Goal: Information Seeking & Learning: Learn about a topic

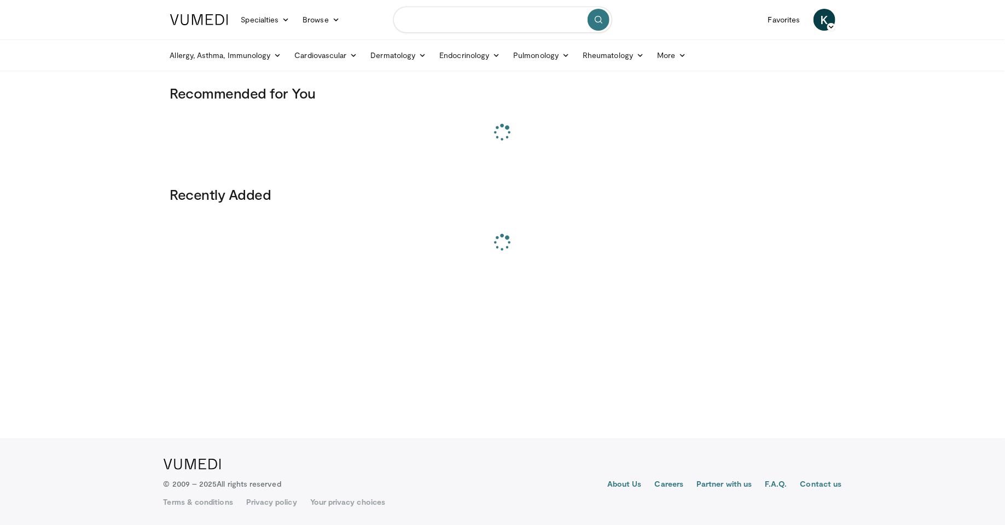
click at [444, 26] on input "Search topics, interventions" at bounding box center [502, 20] width 219 height 26
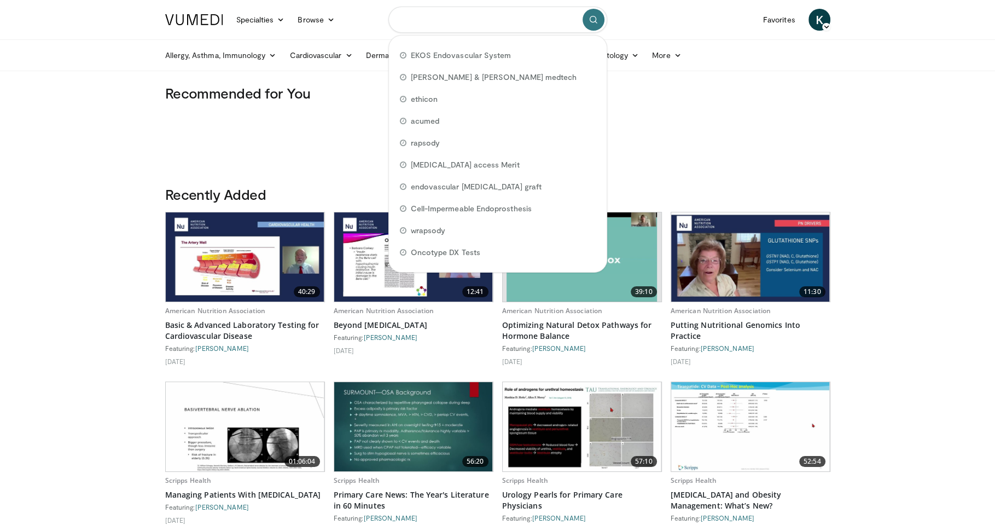
paste input "*********"
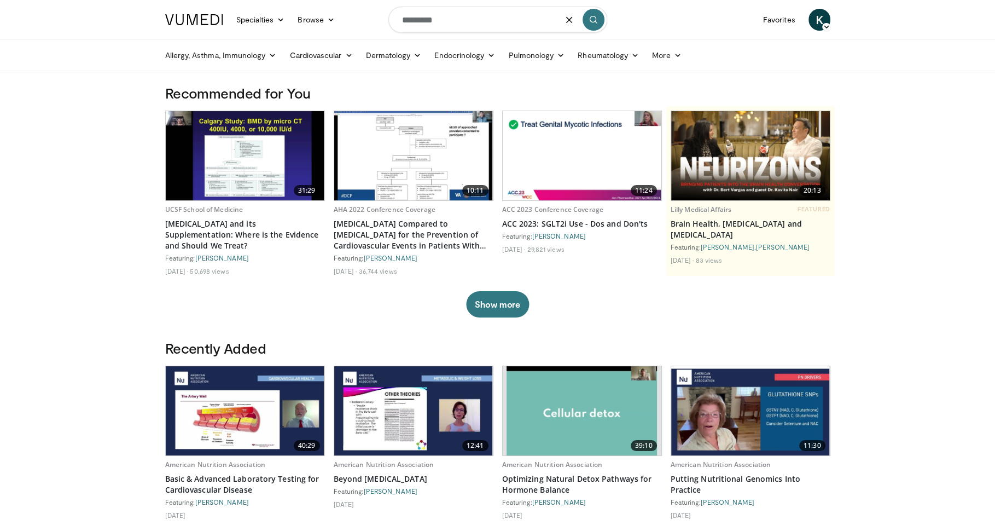
type input "*********"
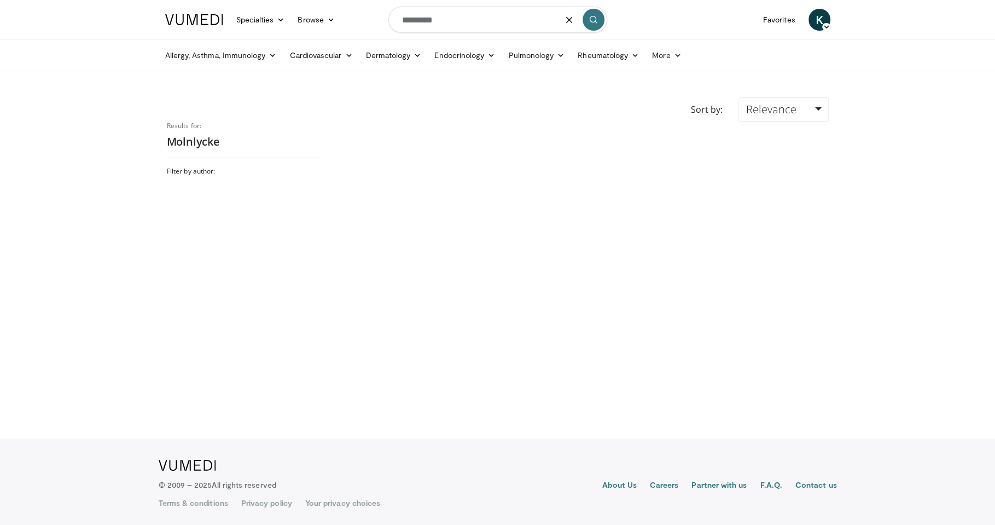
drag, startPoint x: 471, startPoint y: 20, endPoint x: 401, endPoint y: 19, distance: 70.6
click at [401, 19] on input "*********" at bounding box center [498, 20] width 219 height 26
click at [487, 20] on input "*********" at bounding box center [498, 20] width 219 height 26
drag, startPoint x: 454, startPoint y: 21, endPoint x: 379, endPoint y: 25, distance: 75.6
click at [379, 25] on nav "Specialties Adult & Family Medicine Allergy, Asthma, Immunology Anesthesiology …" at bounding box center [498, 19] width 679 height 39
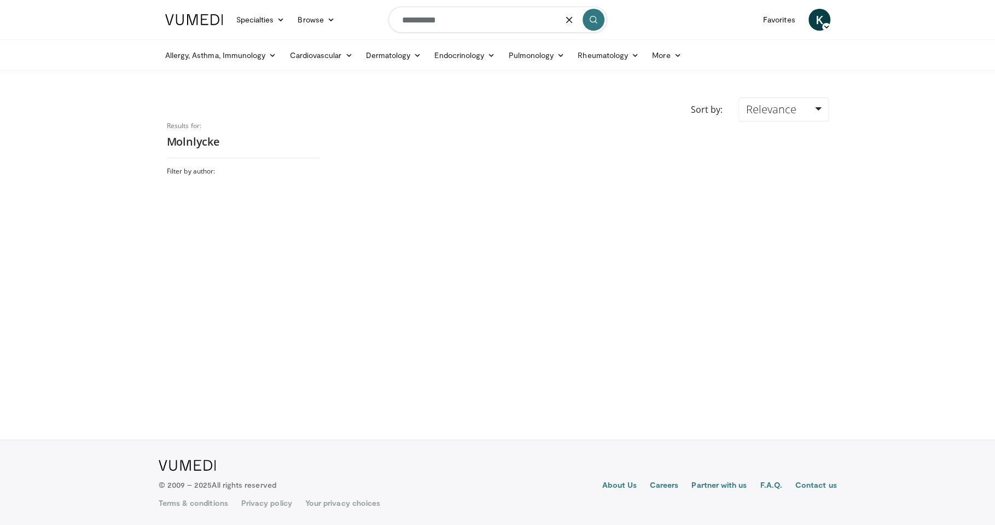
type input "**********"
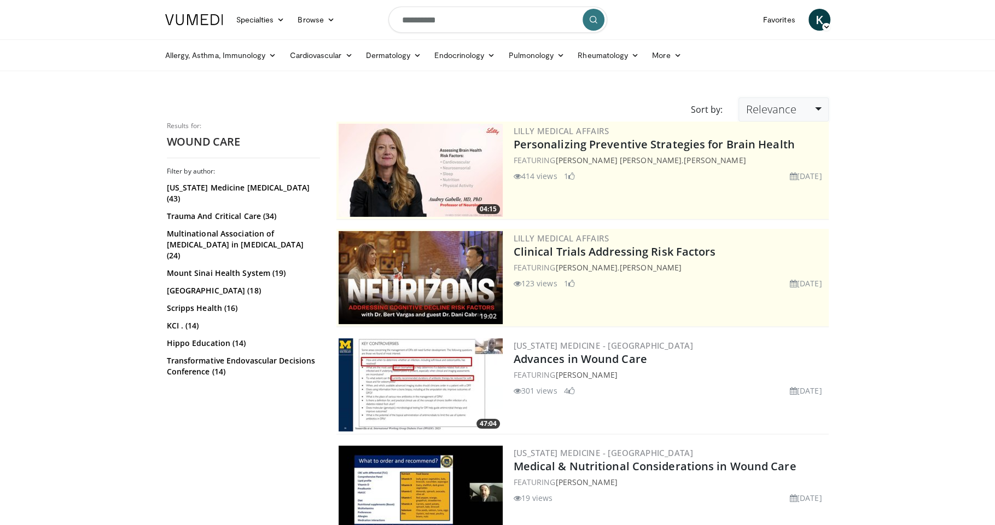
click at [802, 111] on link "Relevance" at bounding box center [784, 109] width 90 height 24
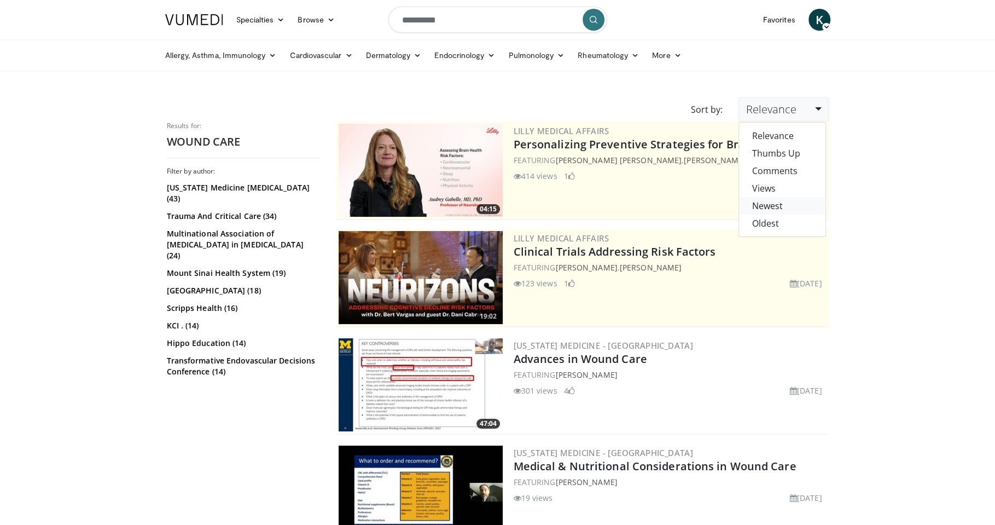
click at [774, 204] on link "Newest" at bounding box center [782, 206] width 86 height 18
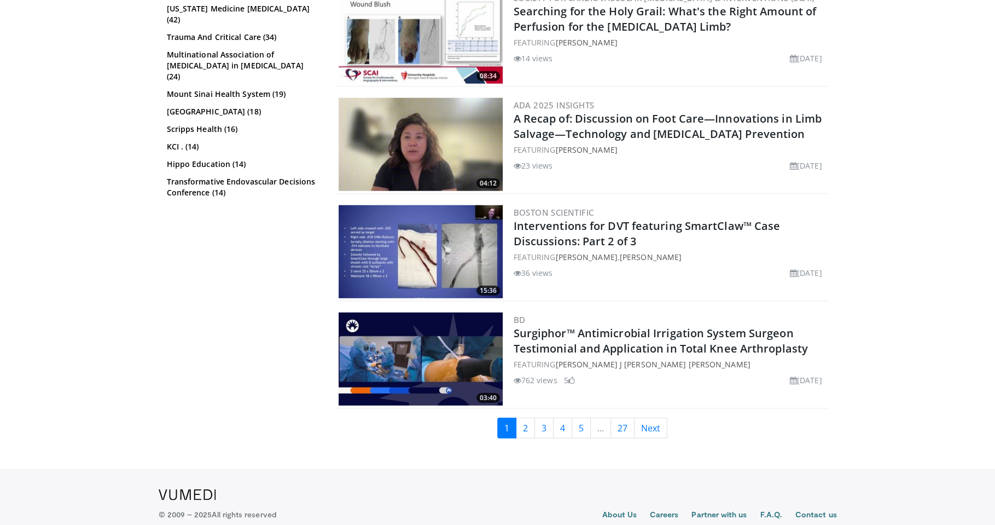
scroll to position [2627, 0]
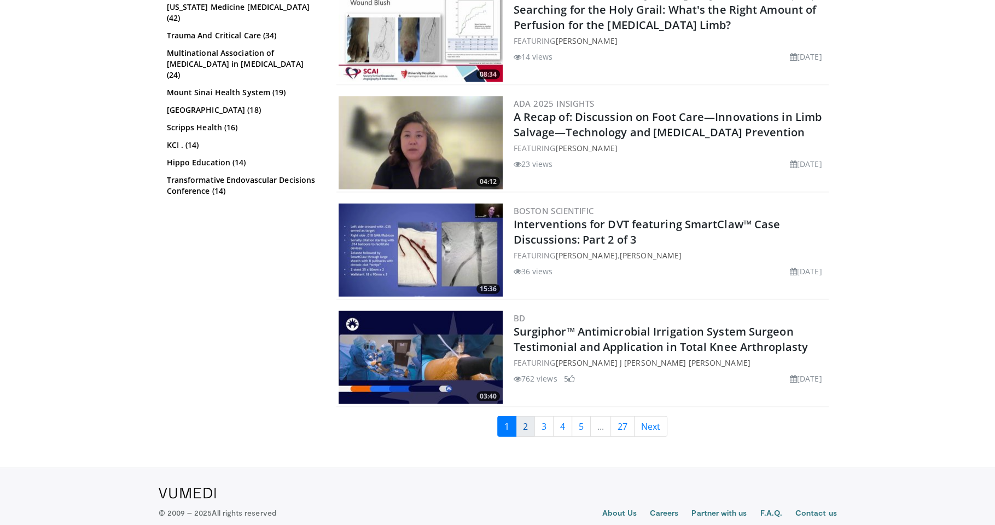
click at [525, 416] on link "2" at bounding box center [525, 426] width 19 height 21
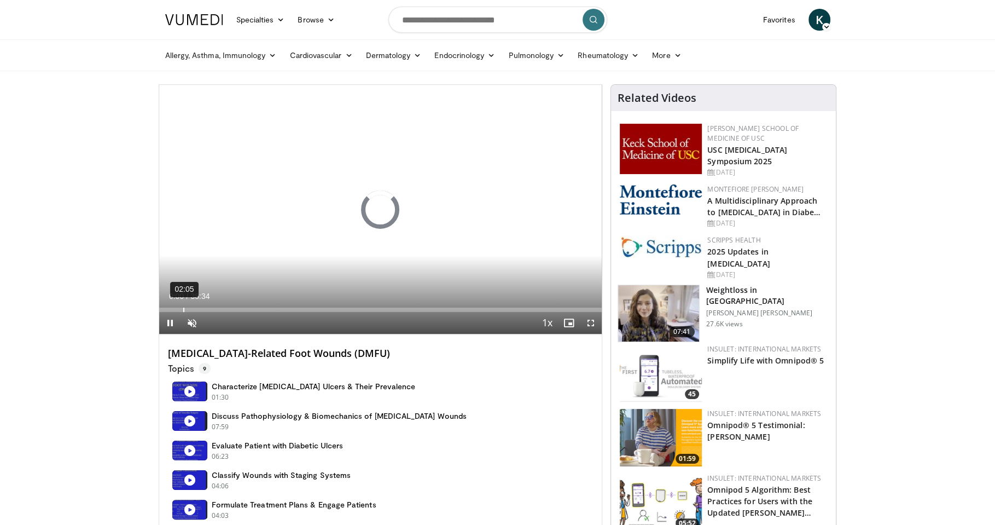
click at [183, 309] on div "02:05" at bounding box center [183, 310] width 1 height 4
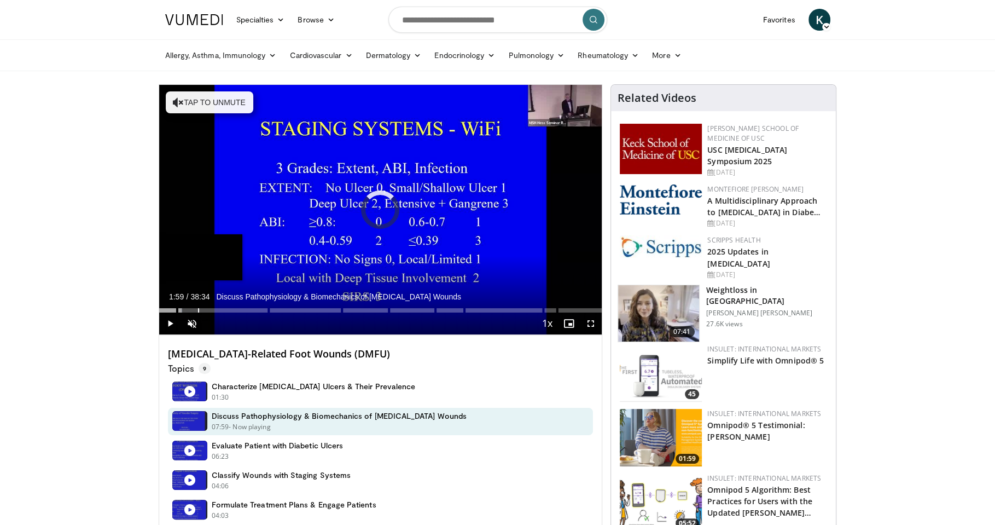
click at [198, 308] on div "03:22" at bounding box center [198, 310] width 1 height 4
click at [219, 308] on div "Progress Bar" at bounding box center [219, 310] width 1 height 4
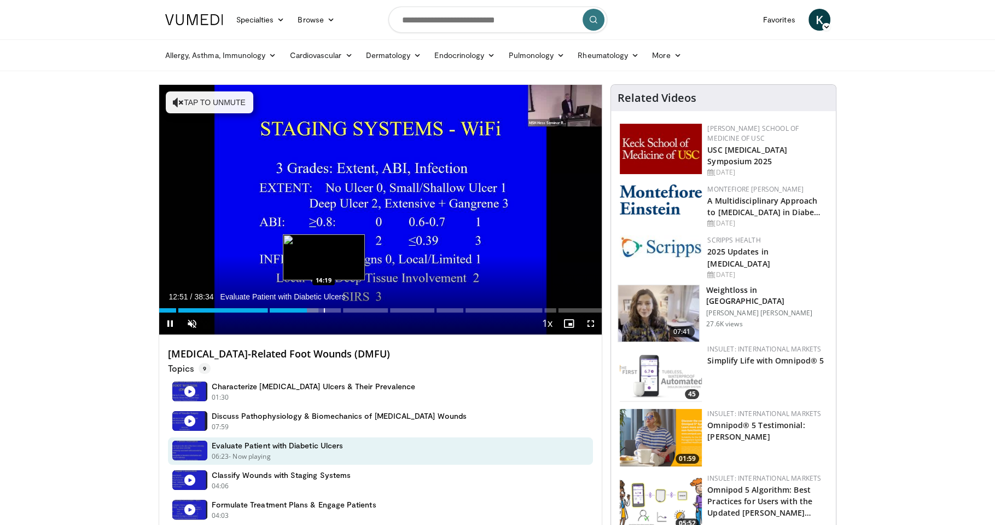
click at [321, 302] on div "Loaded : 36.01% 12:51 14:19" at bounding box center [380, 307] width 443 height 10
click at [328, 309] on div "Progress Bar" at bounding box center [327, 310] width 1 height 4
click at [351, 308] on div "Progress Bar" at bounding box center [350, 310] width 1 height 4
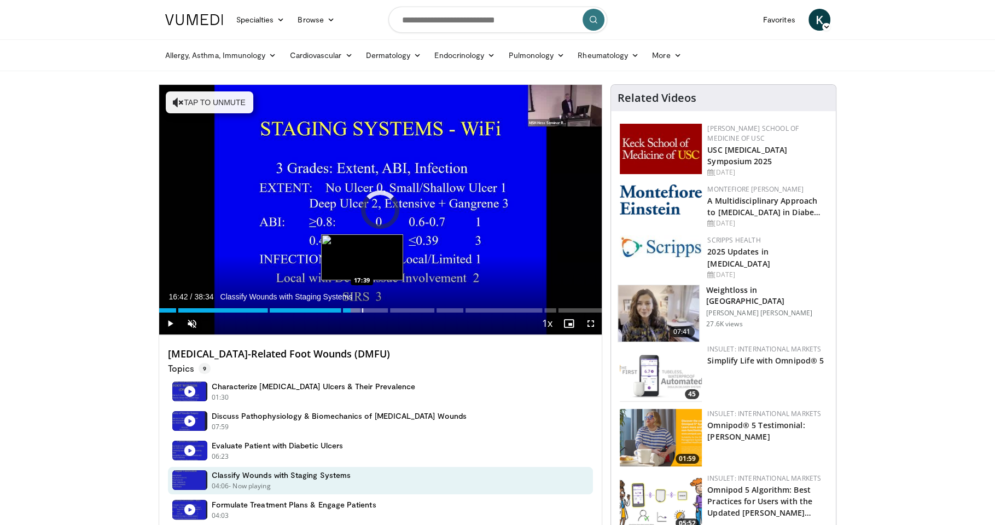
click at [362, 308] on div "Progress Bar" at bounding box center [362, 310] width 1 height 4
click at [369, 309] on div "Progress Bar" at bounding box center [368, 310] width 1 height 4
click at [379, 310] on div "Progress Bar" at bounding box center [379, 310] width 1 height 4
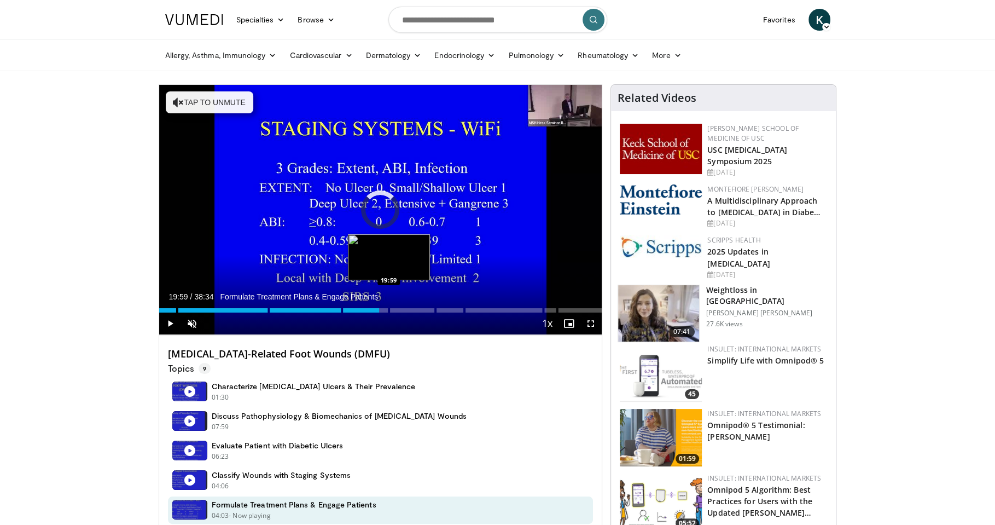
drag, startPoint x: 389, startPoint y: 310, endPoint x: 396, endPoint y: 311, distance: 7.1
click at [389, 310] on div "Loaded : 0.00% 19:11 19:59" at bounding box center [380, 307] width 443 height 10
click at [398, 311] on div "Progress Bar" at bounding box center [397, 310] width 1 height 4
click at [407, 311] on div "Progress Bar" at bounding box center [407, 310] width 1 height 4
click at [410, 311] on div "Progress Bar" at bounding box center [409, 310] width 1 height 4
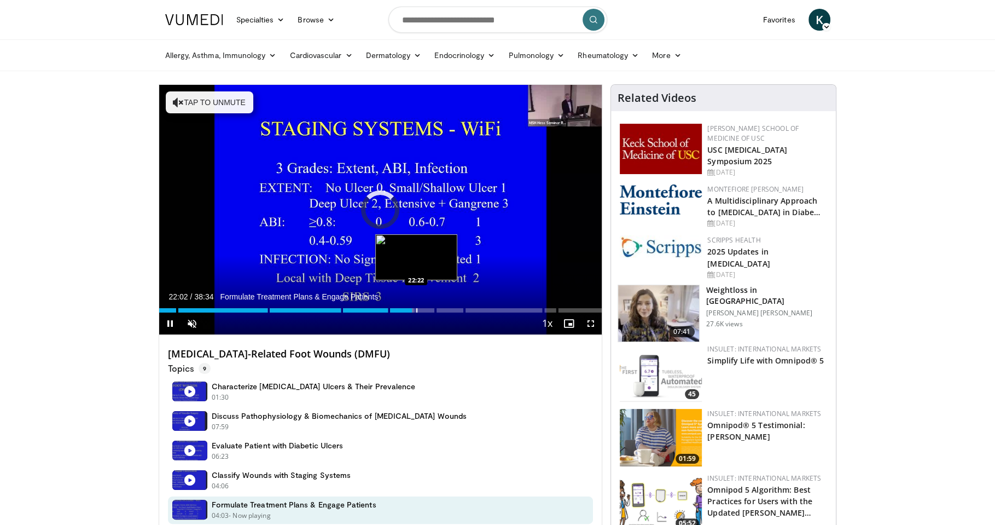
click at [418, 310] on div "Progress Bar" at bounding box center [416, 310] width 1 height 4
click at [426, 310] on div "Progress Bar" at bounding box center [425, 310] width 1 height 4
click at [436, 309] on div "Progress Bar" at bounding box center [434, 310] width 1 height 4
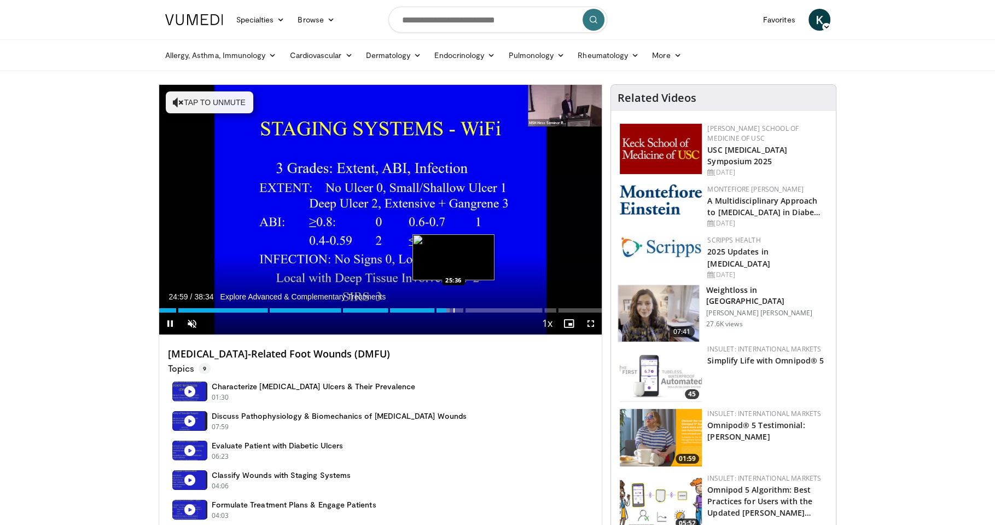
click at [454, 309] on div "Progress Bar" at bounding box center [454, 310] width 1 height 4
click at [483, 309] on div "Progress Bar" at bounding box center [483, 310] width 1 height 4
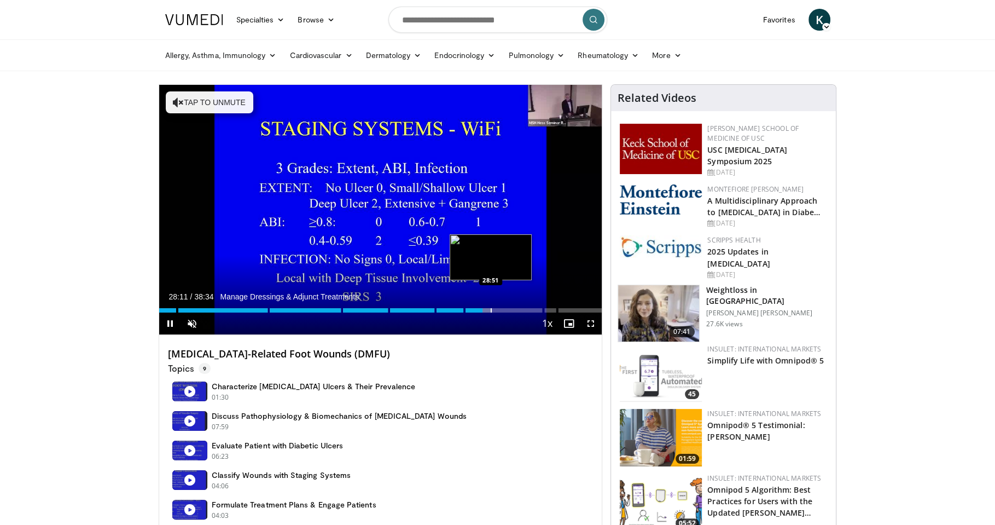
drag, startPoint x: 491, startPoint y: 308, endPoint x: 509, endPoint y: 309, distance: 18.1
click at [491, 308] on div "Progress Bar" at bounding box center [491, 310] width 1 height 4
click at [510, 309] on div "Progress Bar" at bounding box center [510, 310] width 1 height 4
click at [520, 309] on div "Progress Bar" at bounding box center [520, 310] width 1 height 4
click at [524, 309] on div "Progress Bar" at bounding box center [524, 310] width 1 height 4
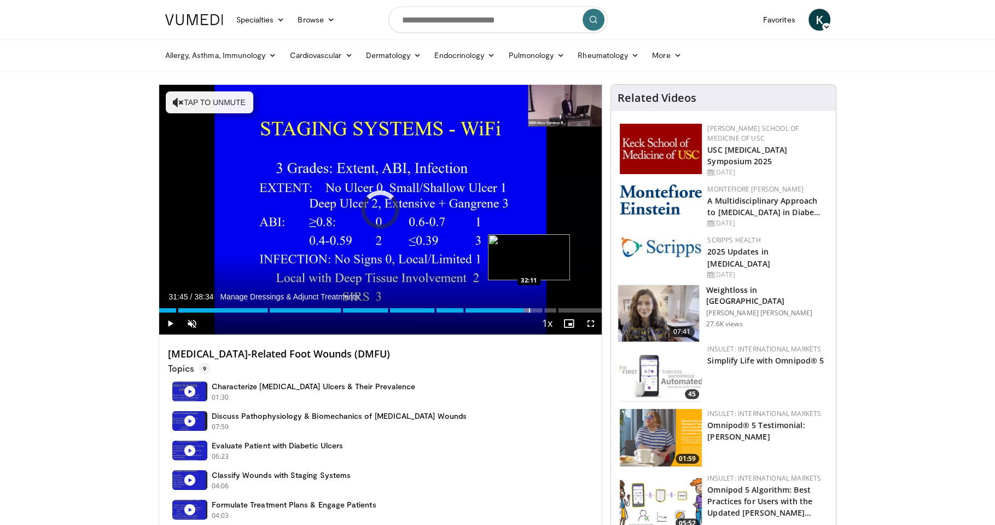
click at [529, 309] on div "Progress Bar" at bounding box center [529, 310] width 1 height 4
click at [534, 309] on div "Progress Bar" at bounding box center [534, 310] width 1 height 4
click at [540, 309] on div "Progress Bar" at bounding box center [539, 310] width 1 height 4
drag, startPoint x: 548, startPoint y: 309, endPoint x: 559, endPoint y: 310, distance: 10.4
click at [549, 309] on div "Progress Bar" at bounding box center [549, 310] width 1 height 4
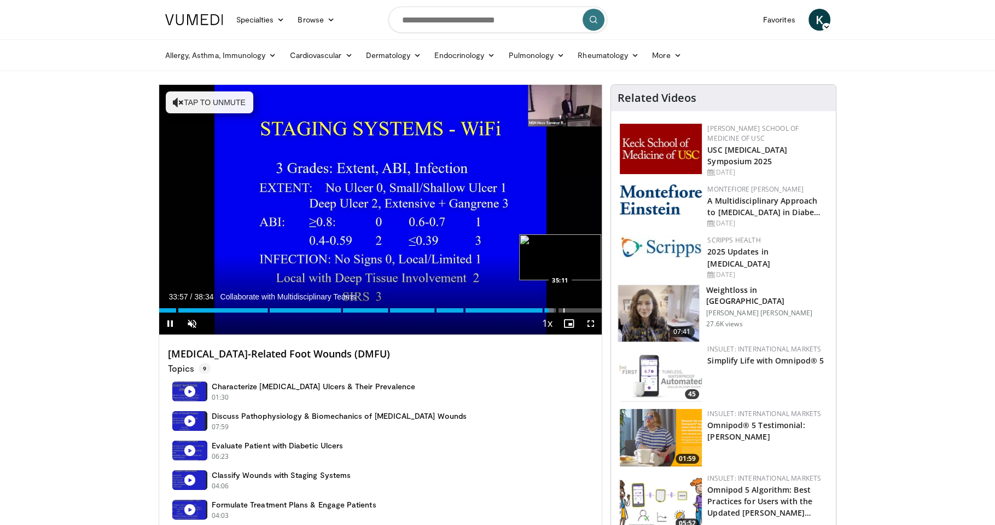
click at [564, 309] on div "Progress Bar" at bounding box center [564, 310] width 1 height 4
click at [566, 309] on div "Progress Bar" at bounding box center [566, 310] width 1 height 4
click at [573, 309] on div "Progress Bar" at bounding box center [573, 310] width 1 height 4
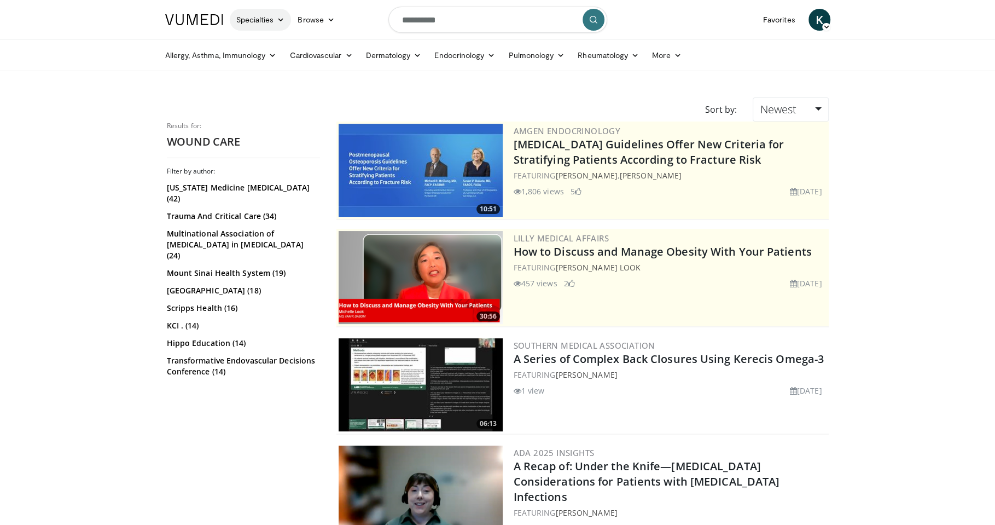
click at [272, 24] on link "Specialties" at bounding box center [261, 20] width 62 height 22
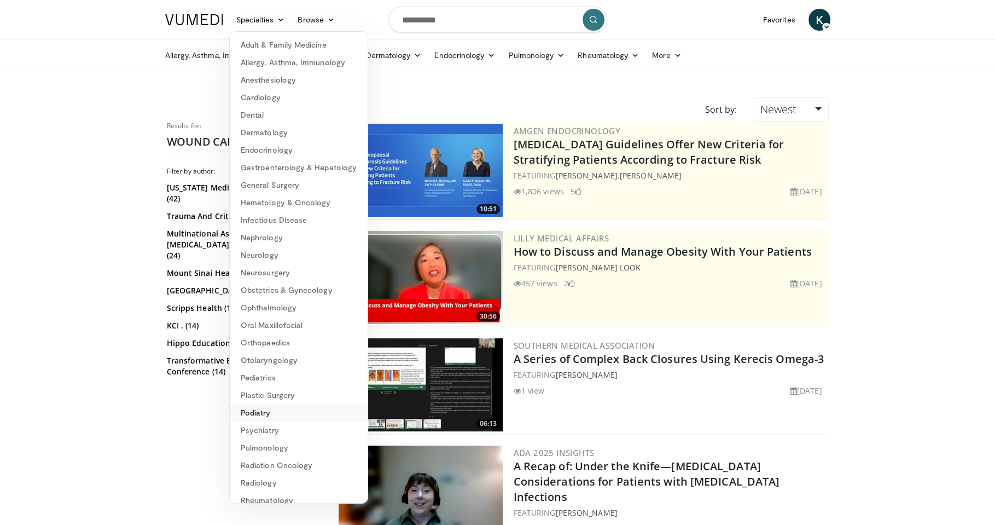
click at [268, 410] on link "Podiatry" at bounding box center [299, 413] width 138 height 18
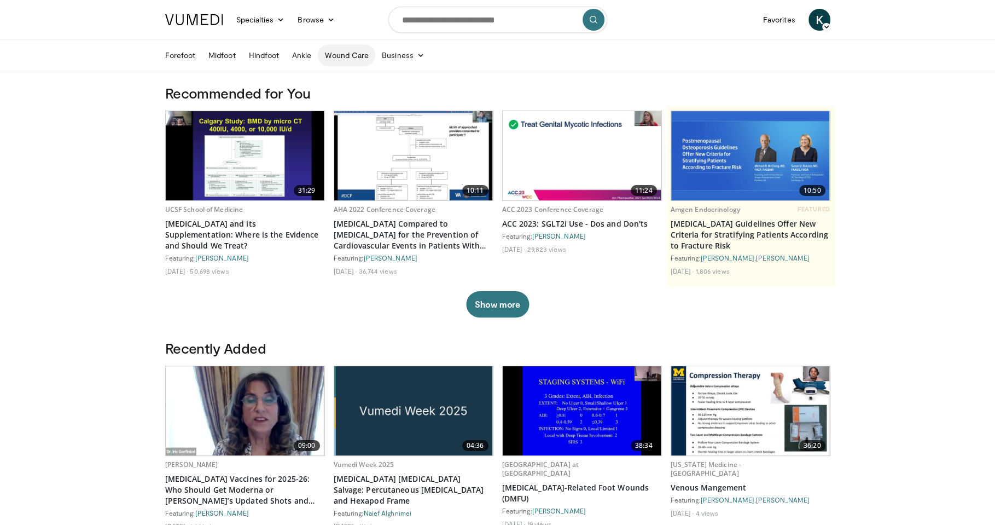
click at [351, 56] on link "Wound Care" at bounding box center [346, 55] width 57 height 22
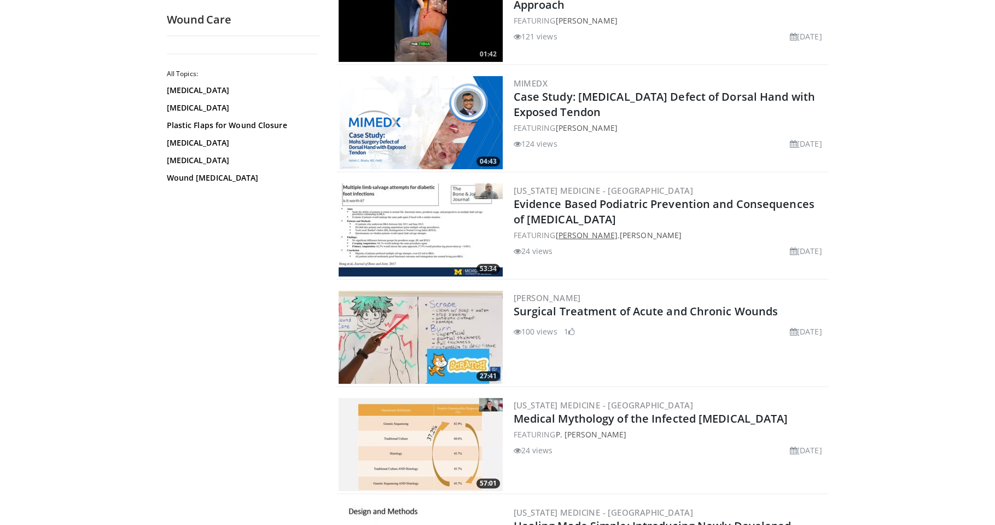
scroll to position [300, 0]
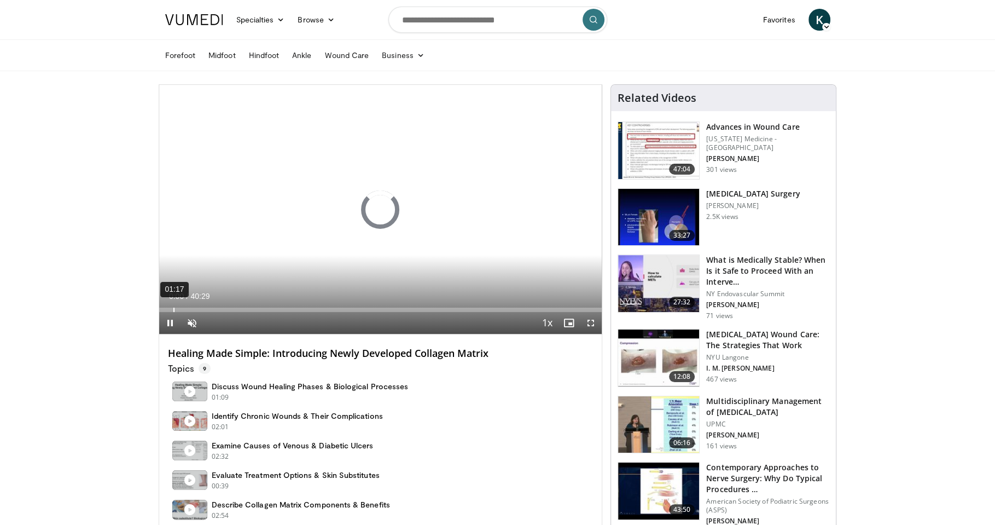
click at [173, 309] on div "01:17" at bounding box center [173, 310] width 1 height 4
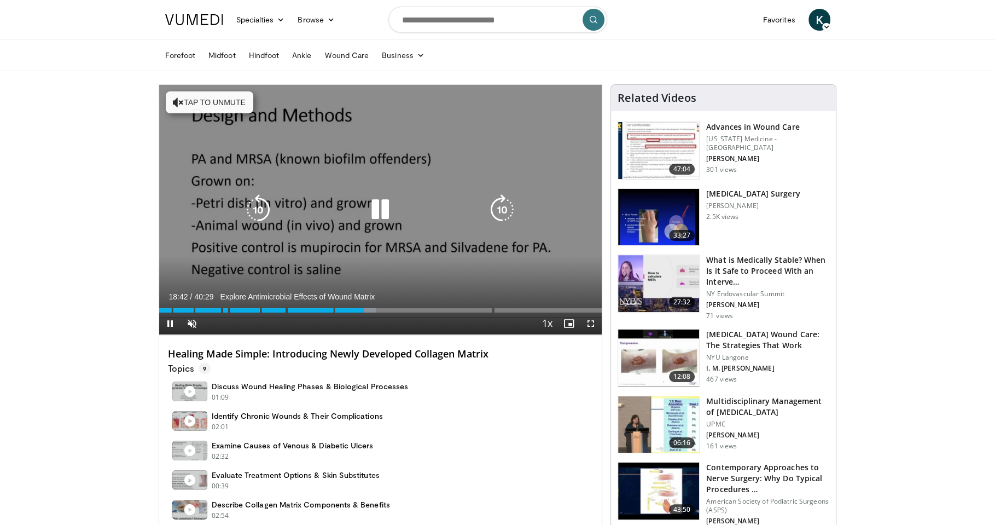
click at [193, 97] on button "Tap to unmute" at bounding box center [210, 102] width 88 height 22
click at [378, 207] on icon "Video Player" at bounding box center [380, 209] width 31 height 31
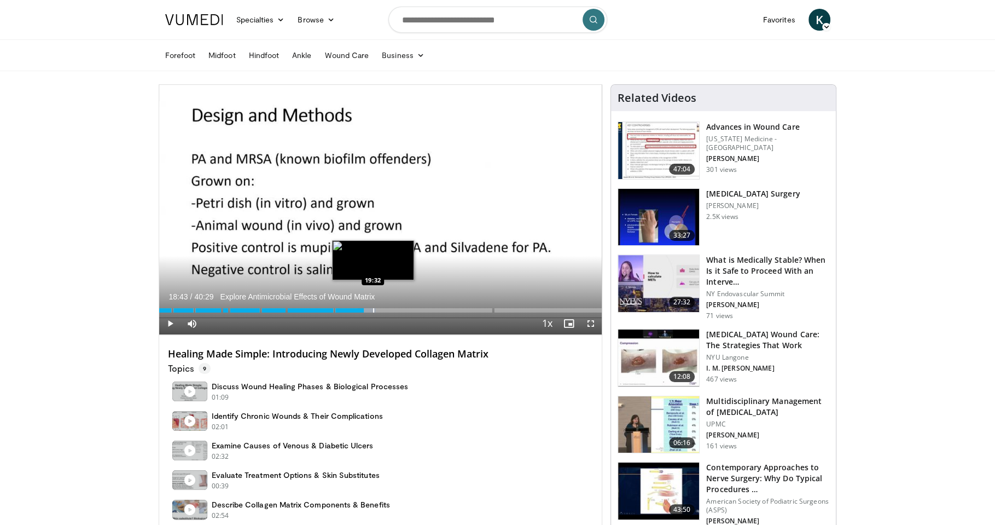
click at [372, 307] on div "Loaded : 48.99% 18:43 19:32" at bounding box center [380, 307] width 443 height 10
click at [380, 309] on div "Progress Bar" at bounding box center [380, 310] width 1 height 4
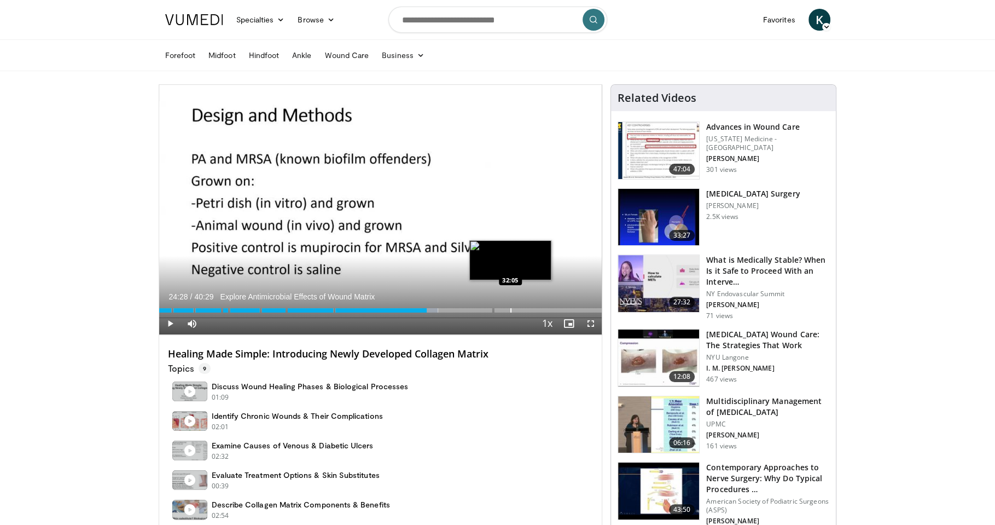
click at [511, 310] on div "Progress Bar" at bounding box center [511, 310] width 1 height 4
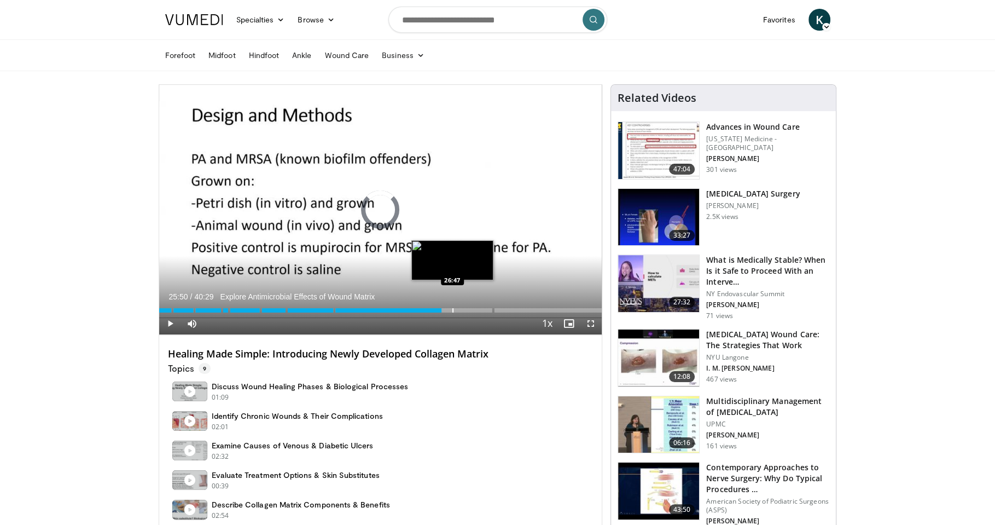
click at [453, 311] on div "Progress Bar" at bounding box center [453, 310] width 1 height 4
click at [468, 308] on div "Progress Bar" at bounding box center [468, 310] width 1 height 4
click at [482, 308] on div "Progress Bar" at bounding box center [482, 310] width 1 height 4
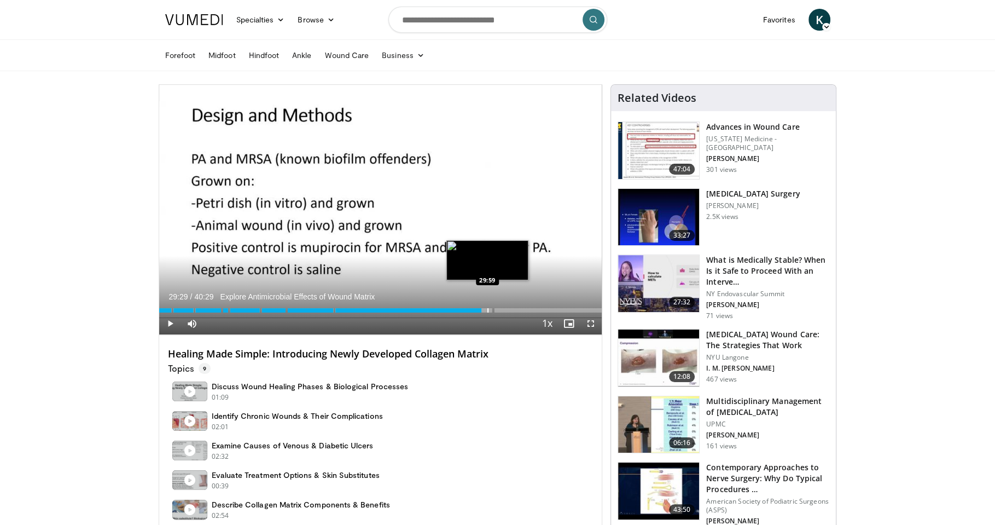
drag, startPoint x: 487, startPoint y: 308, endPoint x: 494, endPoint y: 309, distance: 7.1
click at [488, 308] on div "Progress Bar" at bounding box center [488, 310] width 1 height 4
click at [500, 309] on div "Progress Bar" at bounding box center [500, 310] width 1 height 4
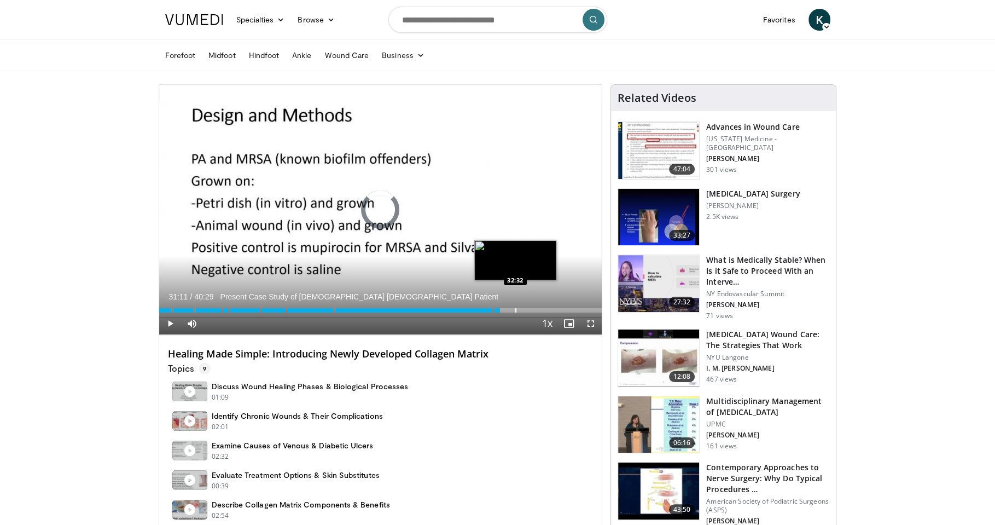
click at [517, 308] on div "Progress Bar" at bounding box center [515, 310] width 1 height 4
drag, startPoint x: 526, startPoint y: 308, endPoint x: 532, endPoint y: 308, distance: 6.6
click at [526, 308] on div "Progress Bar" at bounding box center [526, 310] width 1 height 4
click at [535, 307] on div "Loaded : 0.00% 33:35 34:26" at bounding box center [380, 307] width 443 height 10
click at [548, 307] on div "Loaded : 0.00% 34:26 35:26" at bounding box center [380, 307] width 443 height 10
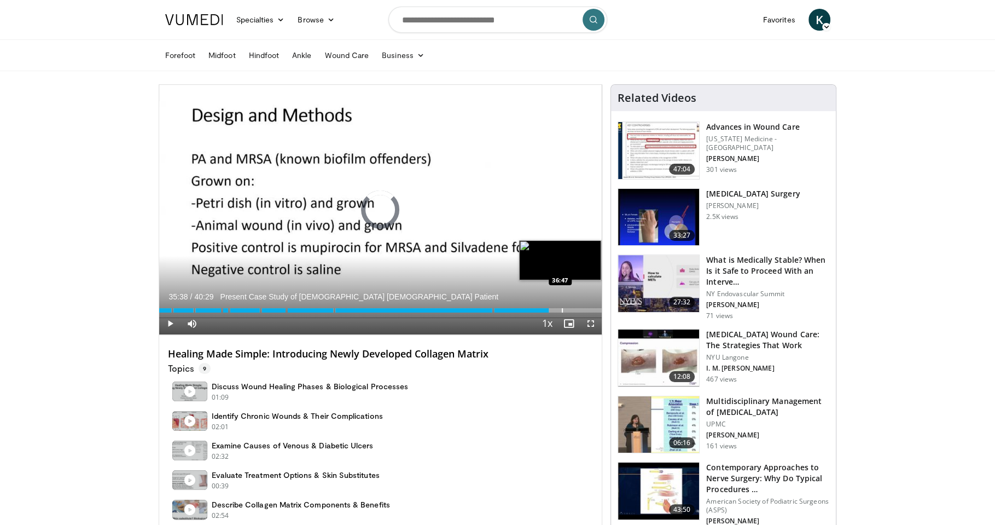
click at [561, 307] on div "Loaded : 88.10% 35:38 36:47" at bounding box center [380, 307] width 443 height 10
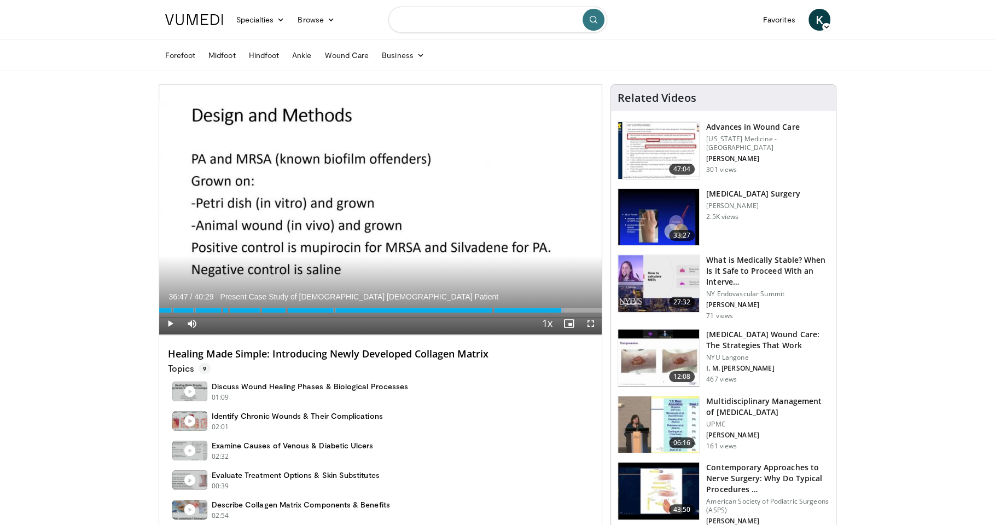
click at [433, 24] on input "Search topics, interventions" at bounding box center [498, 20] width 219 height 26
type input "**********"
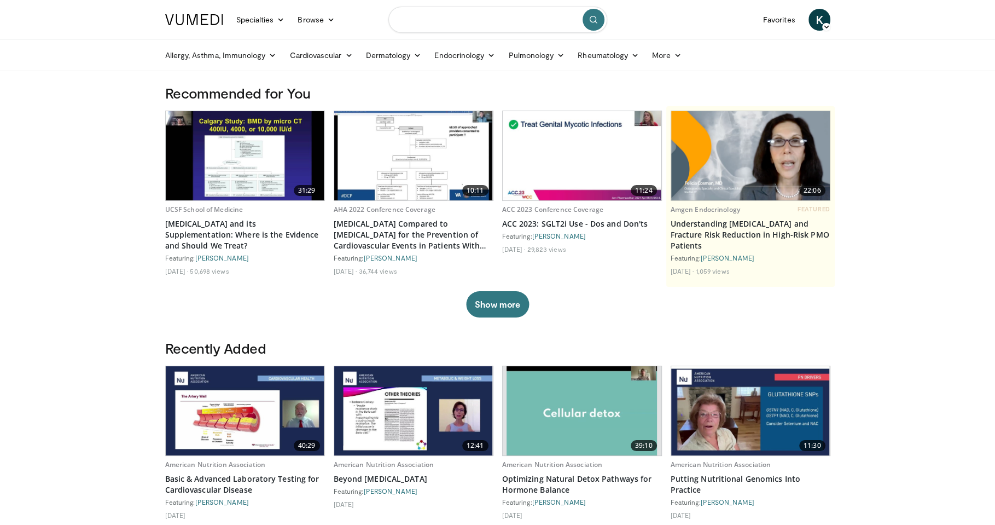
click at [467, 14] on input "Search topics, interventions" at bounding box center [498, 20] width 219 height 26
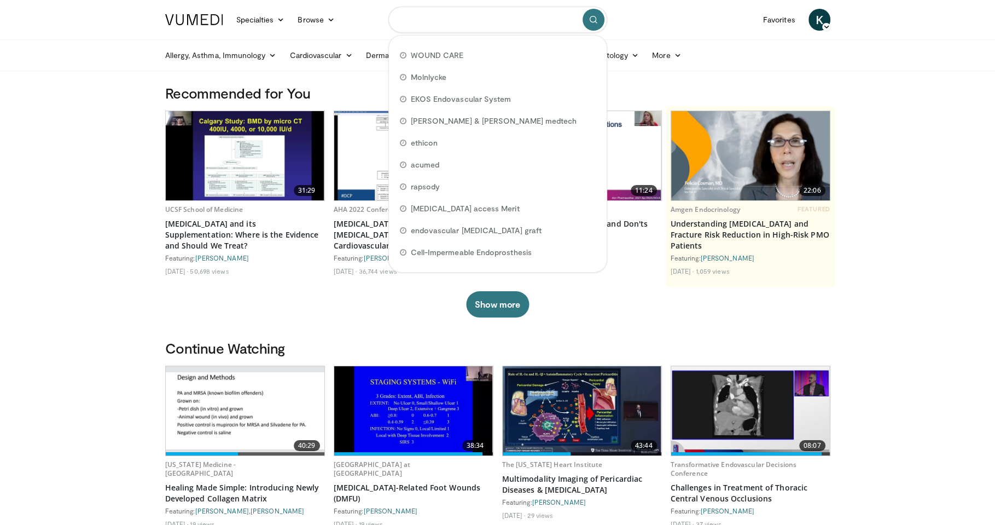
paste input "*********"
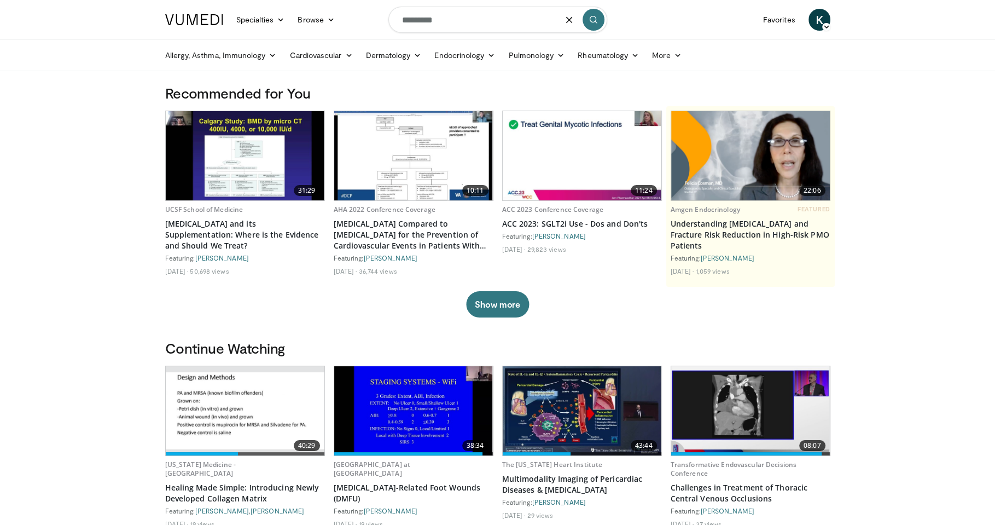
type input "*********"
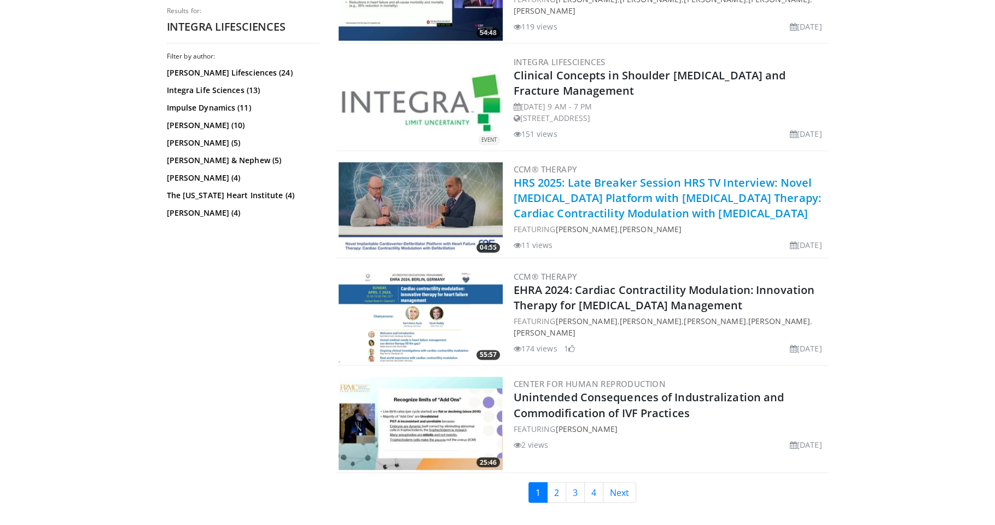
scroll to position [1688, 0]
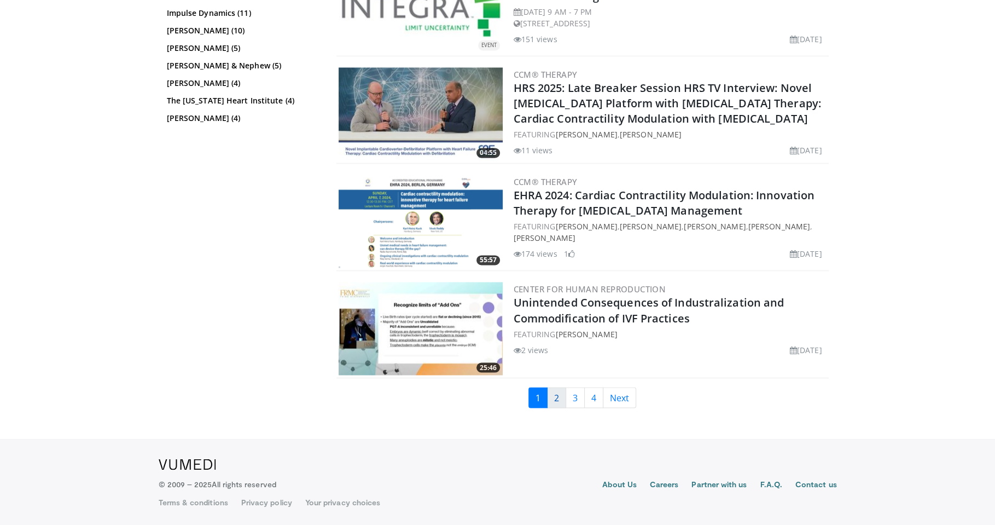
click at [552, 402] on link "2" at bounding box center [556, 397] width 19 height 21
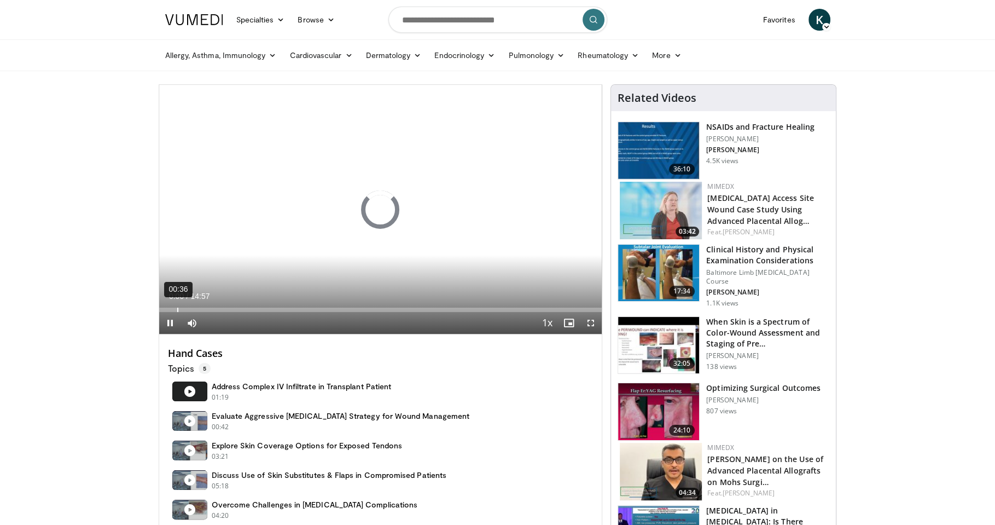
click at [177, 310] on div "00:36" at bounding box center [177, 310] width 1 height 4
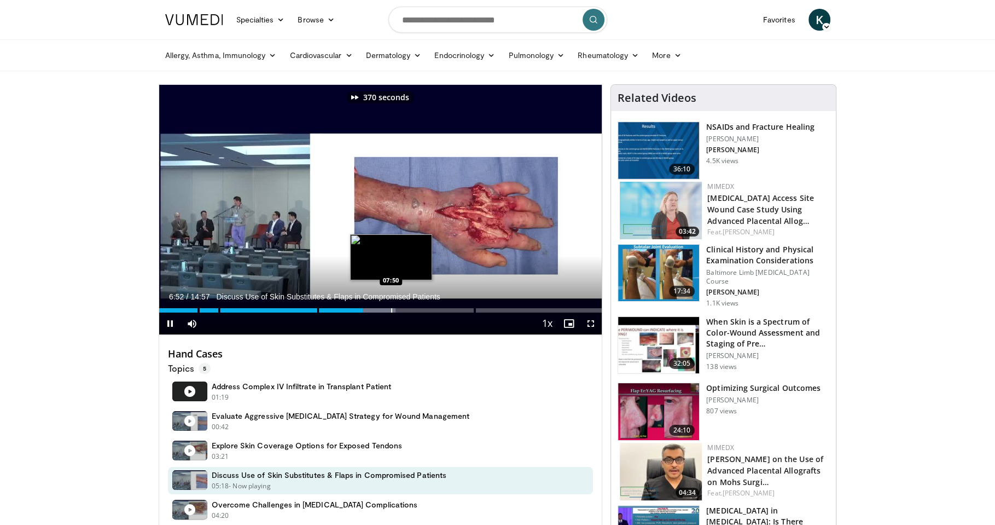
click at [390, 306] on div "Loaded : 53.37% 06:52 07:50" at bounding box center [380, 307] width 443 height 10
click at [415, 308] on div "Progress Bar" at bounding box center [414, 310] width 1 height 4
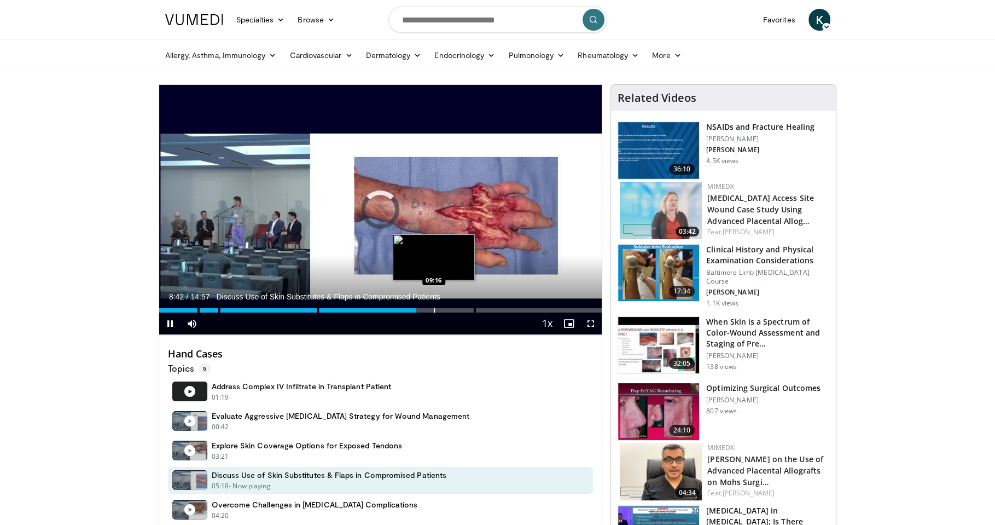
click at [433, 307] on div "Loaded : 0.00% 08:42 09:16" at bounding box center [380, 307] width 443 height 10
click at [457, 308] on div "Progress Bar" at bounding box center [457, 310] width 1 height 4
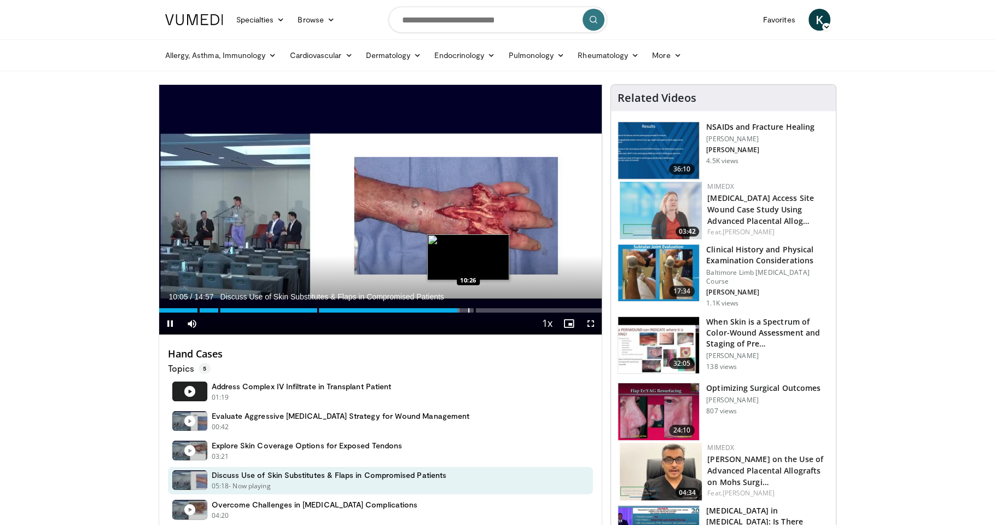
click at [469, 308] on div "Progress Bar" at bounding box center [468, 310] width 1 height 4
click at [485, 308] on div "Progress Bar" at bounding box center [485, 310] width 1 height 4
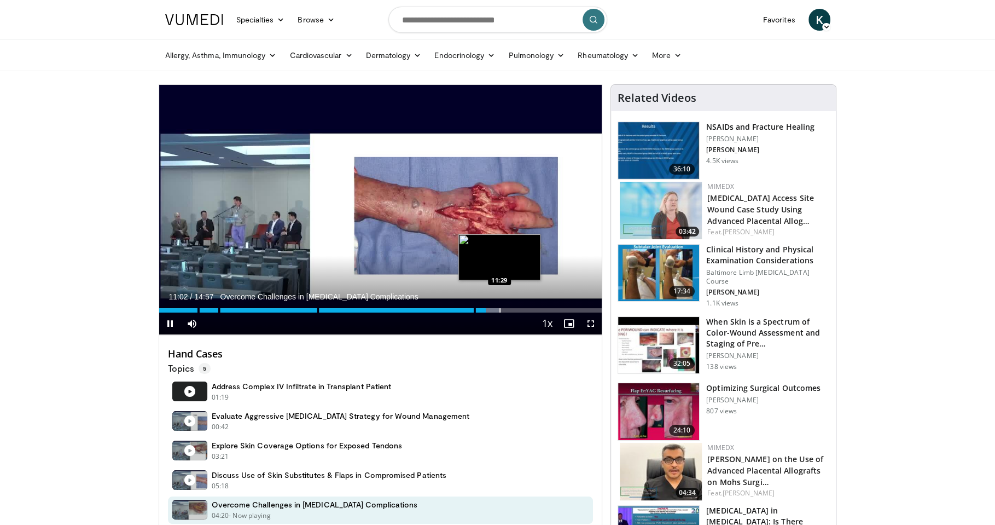
click at [500, 309] on div "Progress Bar" at bounding box center [500, 310] width 1 height 4
click at [513, 310] on div "Progress Bar" at bounding box center [513, 310] width 1 height 4
click at [521, 310] on div "Progress Bar" at bounding box center [520, 310] width 1 height 4
drag, startPoint x: 536, startPoint y: 310, endPoint x: 545, endPoint y: 310, distance: 8.8
click at [537, 310] on div "Progress Bar" at bounding box center [536, 310] width 1 height 4
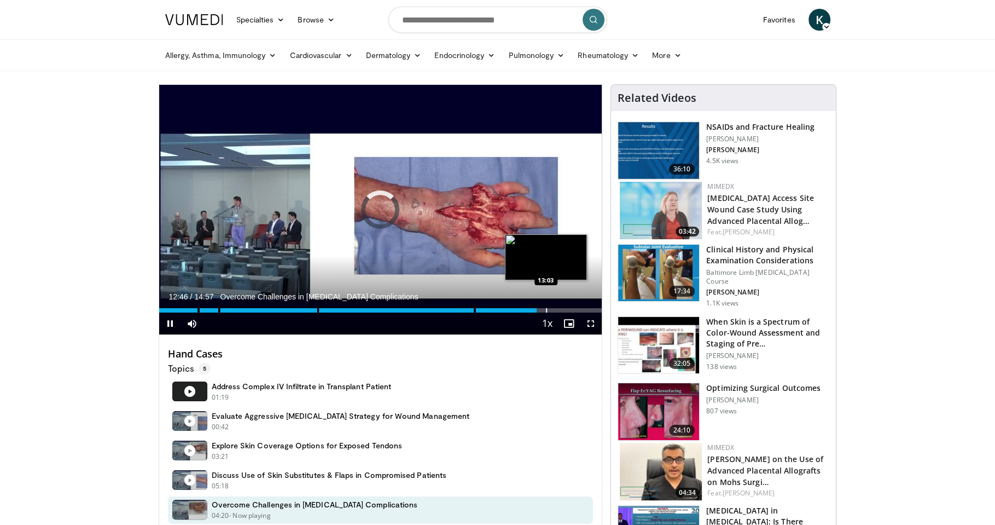
click at [547, 310] on div "Progress Bar" at bounding box center [546, 310] width 1 height 4
click at [565, 310] on div "Progress Bar" at bounding box center [565, 310] width 1 height 4
click at [577, 311] on div "Progress Bar" at bounding box center [577, 310] width 1 height 4
click at [589, 309] on div "Progress Bar" at bounding box center [589, 310] width 1 height 4
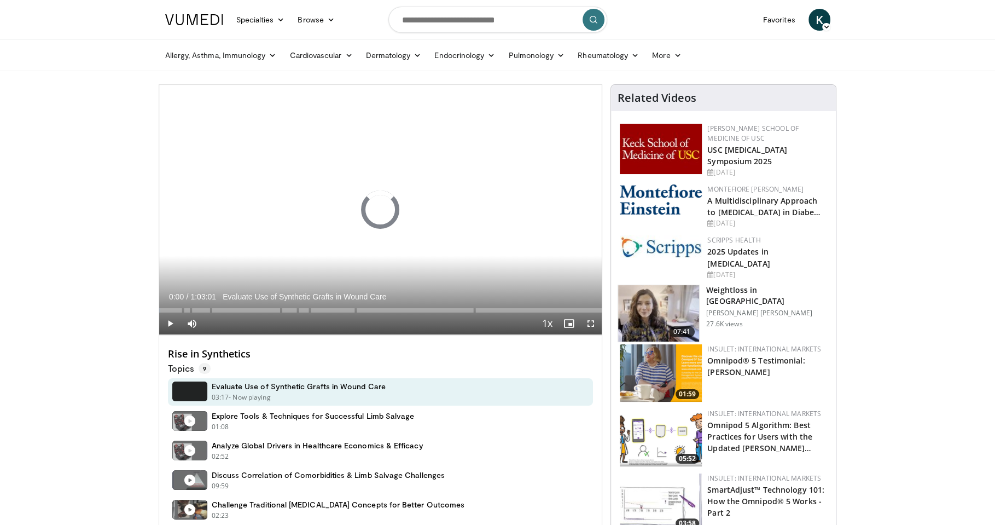
click at [182, 308] on div "Loaded : 0.26% 0:00:00 0:03:20" at bounding box center [380, 307] width 443 height 10
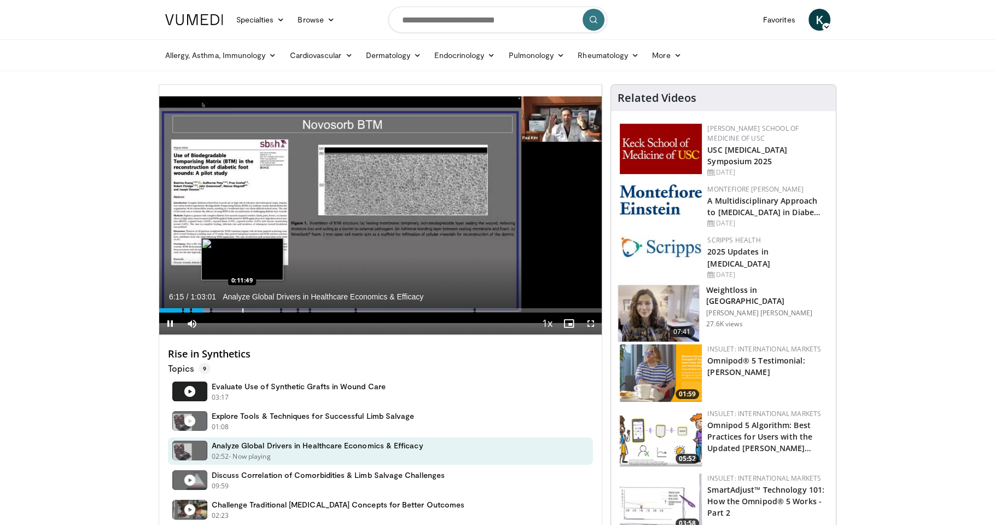
click at [242, 308] on div "Progress Bar" at bounding box center [242, 310] width 1 height 4
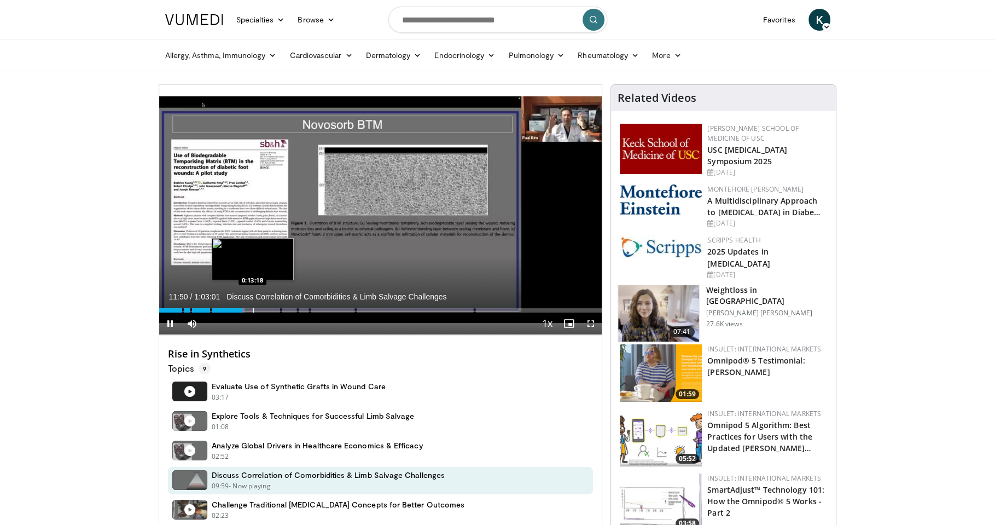
click at [253, 308] on div "Progress Bar" at bounding box center [253, 310] width 1 height 4
click at [263, 309] on div "Progress Bar" at bounding box center [262, 310] width 1 height 4
click at [283, 309] on div "Progress Bar" at bounding box center [283, 310] width 1 height 4
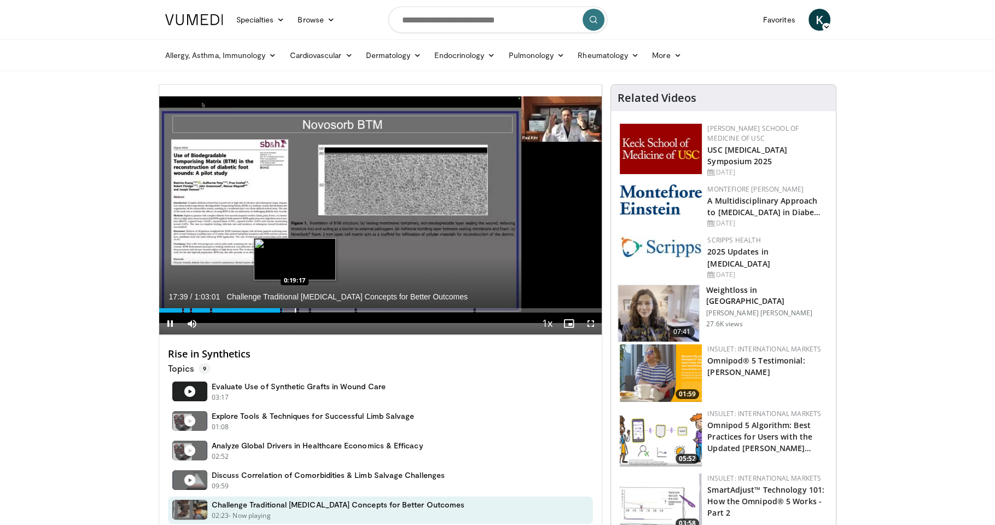
click at [295, 309] on div "Progress Bar" at bounding box center [295, 310] width 1 height 4
drag, startPoint x: 311, startPoint y: 308, endPoint x: 319, endPoint y: 308, distance: 7.7
click at [312, 308] on div "Progress Bar" at bounding box center [311, 310] width 1 height 4
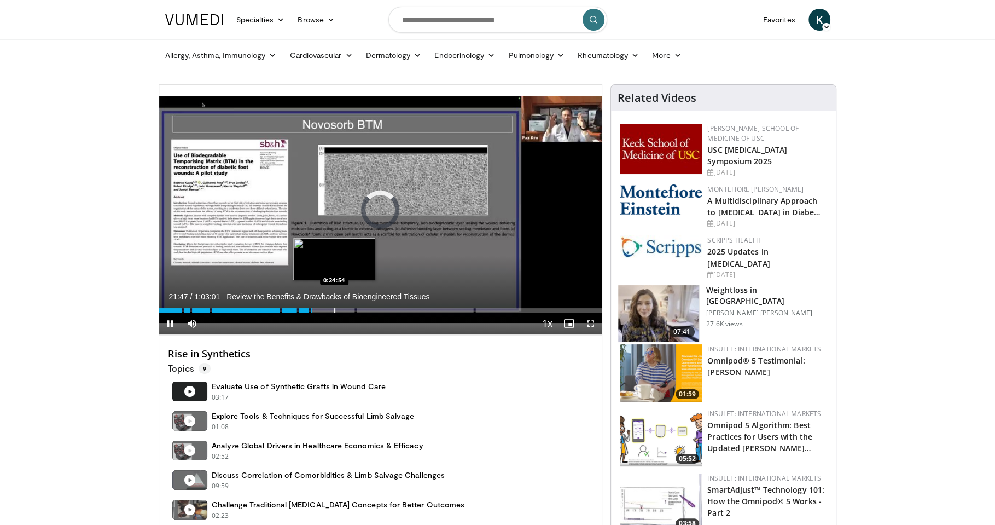
click at [334, 308] on div "Progress Bar" at bounding box center [334, 310] width 1 height 4
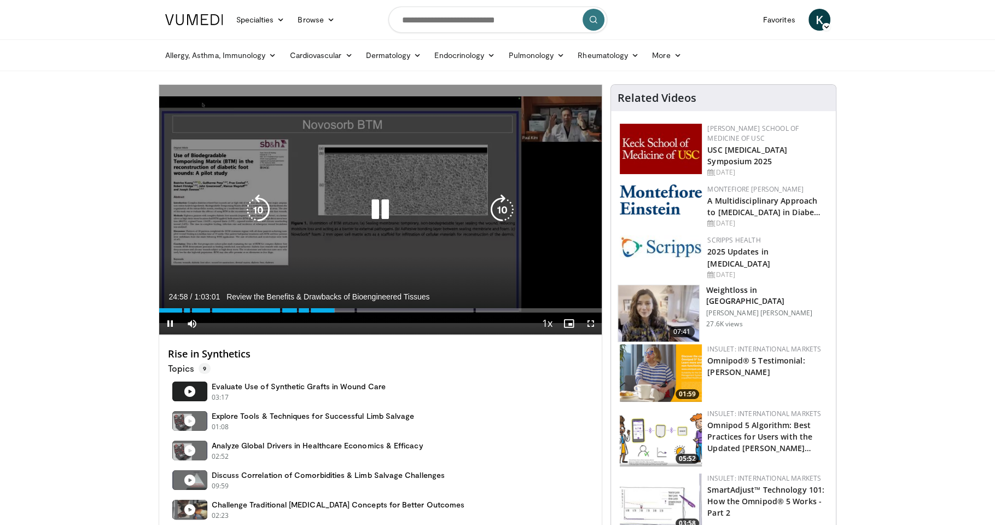
click at [355, 306] on div "Loaded : 39.66% 0:24:58 0:26:55" at bounding box center [380, 307] width 443 height 10
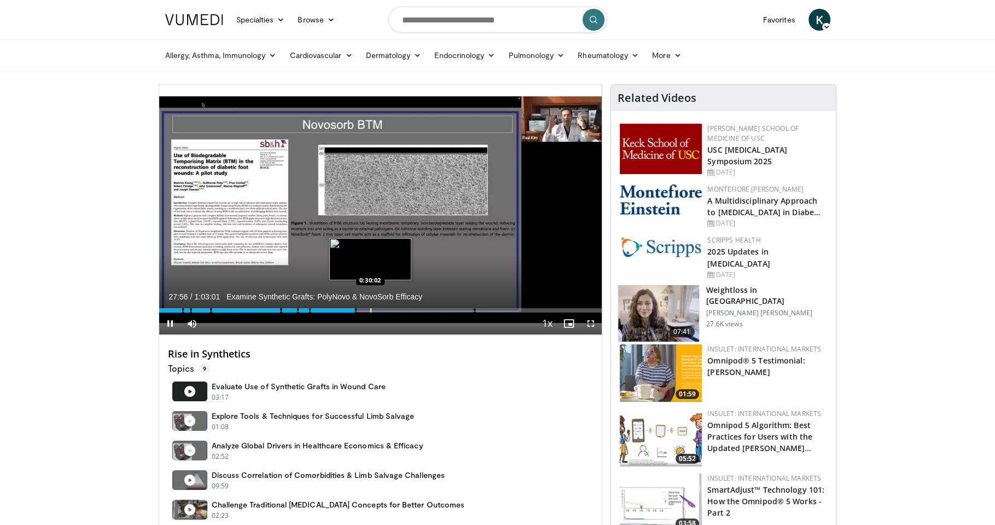
click at [372, 308] on div "Progress Bar" at bounding box center [370, 310] width 1 height 4
click at [387, 308] on div "Progress Bar" at bounding box center [387, 310] width 1 height 4
click at [414, 308] on div "Progress Bar" at bounding box center [414, 310] width 1 height 4
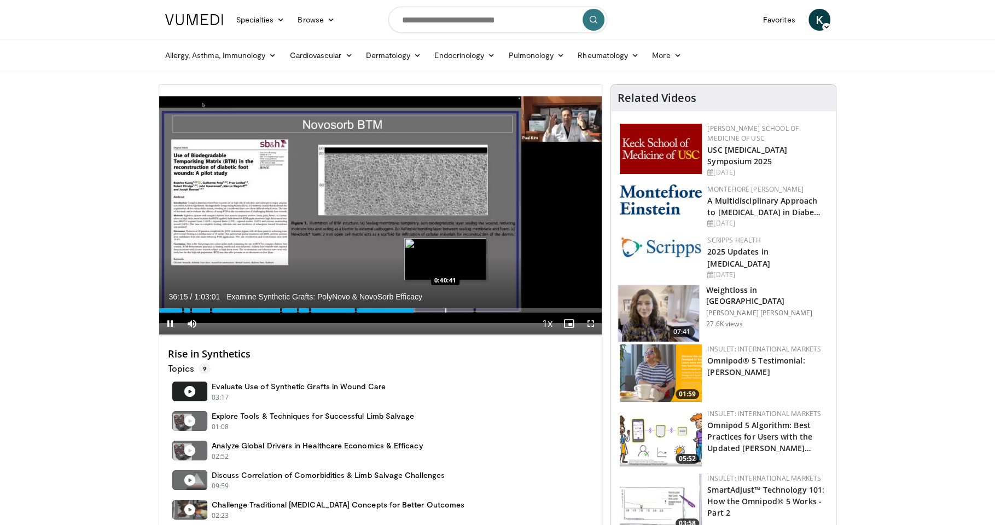
click at [445, 309] on div "Progress Bar" at bounding box center [445, 310] width 1 height 4
click at [466, 310] on div "Progress Bar" at bounding box center [466, 310] width 1 height 4
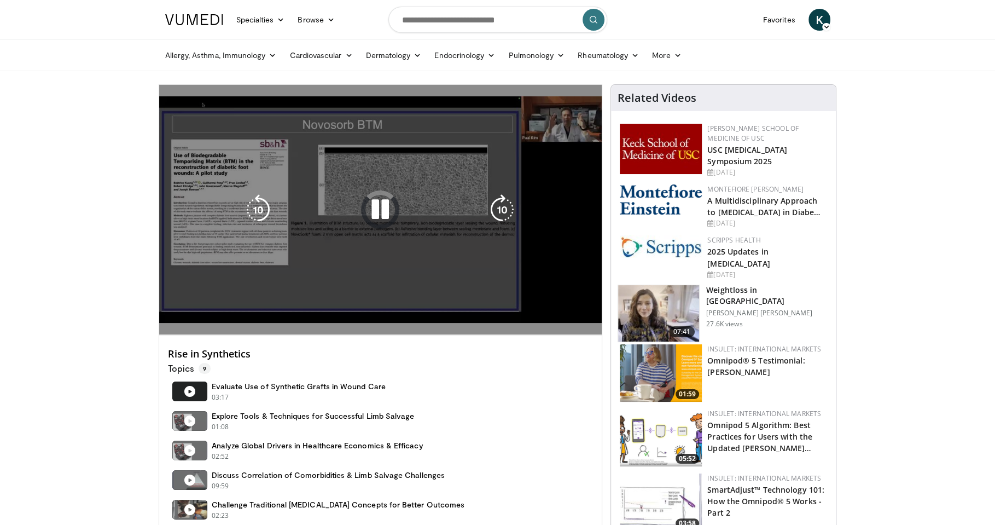
click at [496, 311] on div "170 seconds Tap to unmute" at bounding box center [380, 210] width 443 height 250
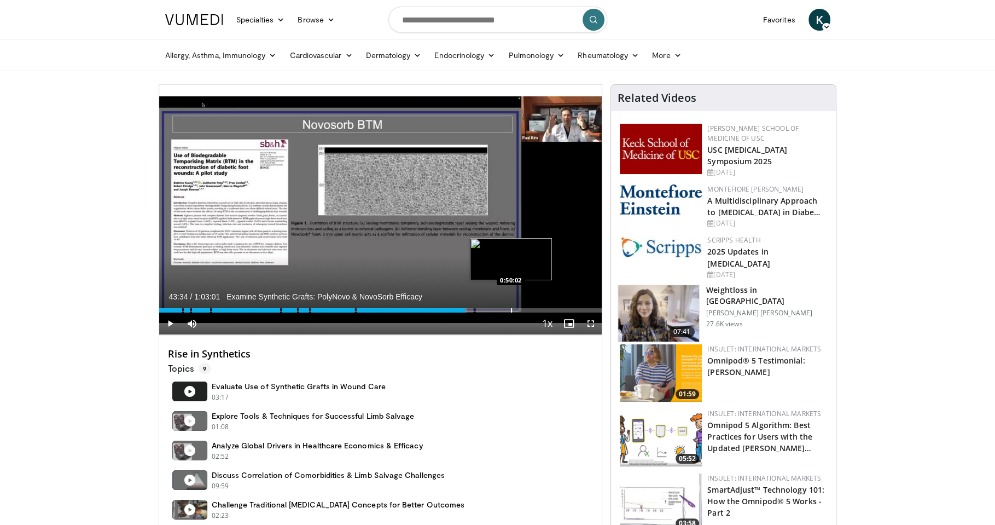
click at [511, 310] on div "Progress Bar" at bounding box center [511, 310] width 1 height 4
click at [529, 308] on div "Progress Bar" at bounding box center [529, 310] width 1 height 4
drag, startPoint x: 540, startPoint y: 308, endPoint x: 555, endPoint y: 308, distance: 15.9
click at [540, 308] on div "Progress Bar" at bounding box center [540, 310] width 1 height 4
click at [556, 308] on div "Loaded : 0.00% 0:54:18 0:56:29" at bounding box center [380, 307] width 443 height 10
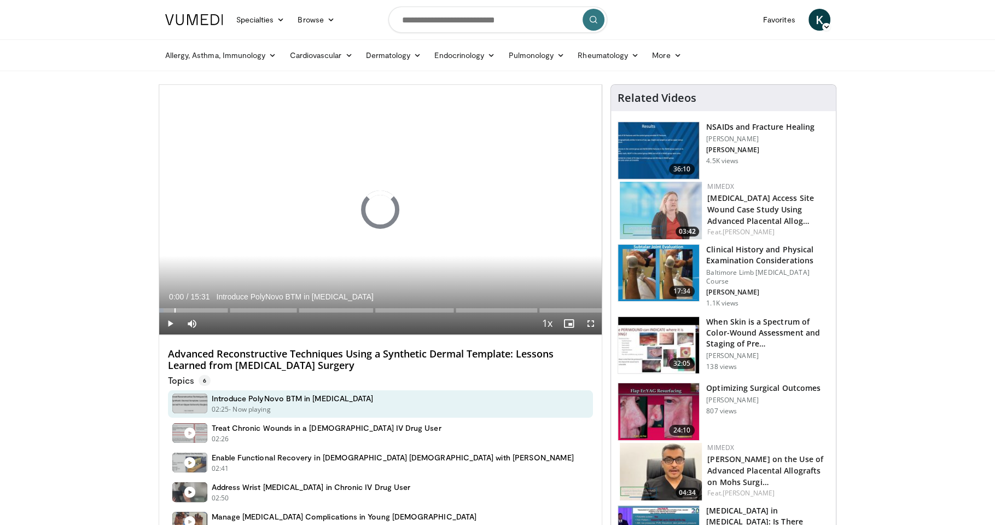
click at [175, 309] on div "Progress Bar" at bounding box center [175, 310] width 1 height 4
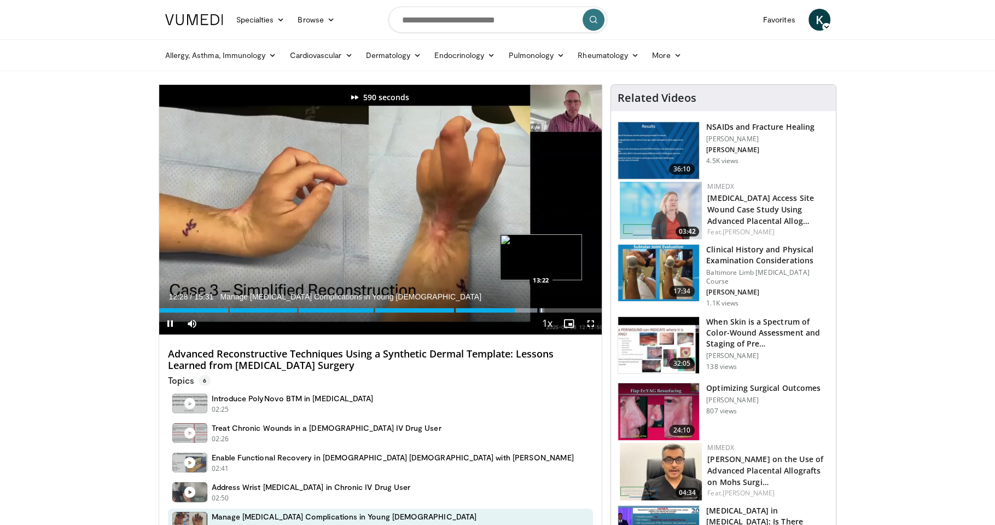
click at [542, 308] on div "Progress Bar" at bounding box center [541, 310] width 1 height 4
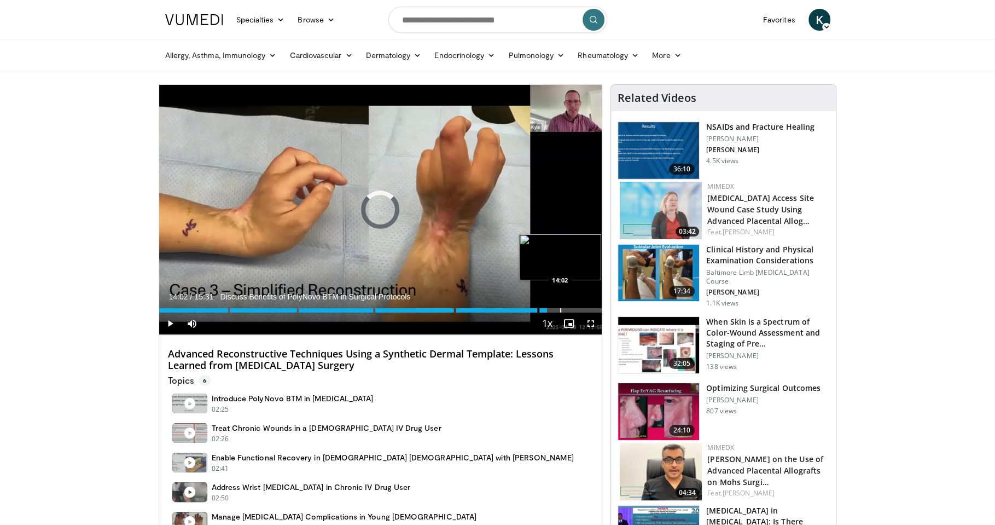
click at [560, 310] on div "Progress Bar" at bounding box center [560, 310] width 1 height 4
click at [565, 310] on div "Progress Bar" at bounding box center [564, 310] width 1 height 4
click at [572, 310] on div "Progress Bar" at bounding box center [571, 310] width 1 height 4
click at [578, 311] on div "Progress Bar" at bounding box center [577, 310] width 1 height 4
